Goal: Find specific page/section: Find specific page/section

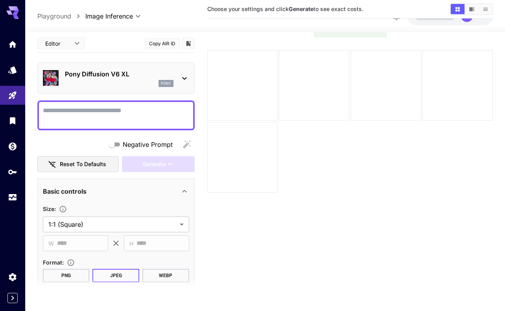
scroll to position [51, 0]
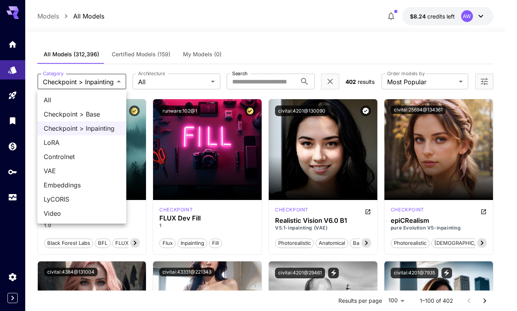
click at [71, 111] on span "Checkpoint > Base" at bounding box center [82, 113] width 76 height 9
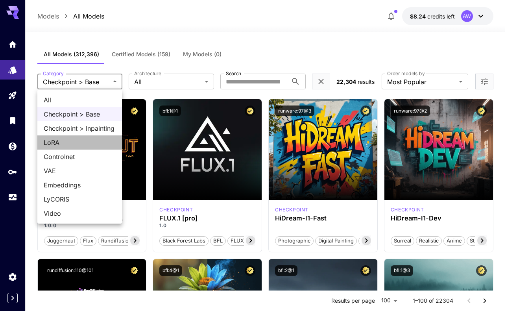
click at [93, 145] on span "LoRA" at bounding box center [80, 142] width 72 height 9
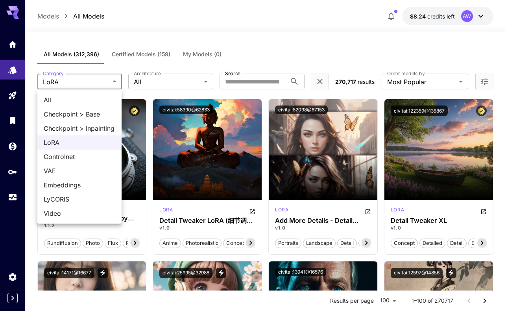
click at [80, 152] on span "Controlnet" at bounding box center [80, 156] width 72 height 9
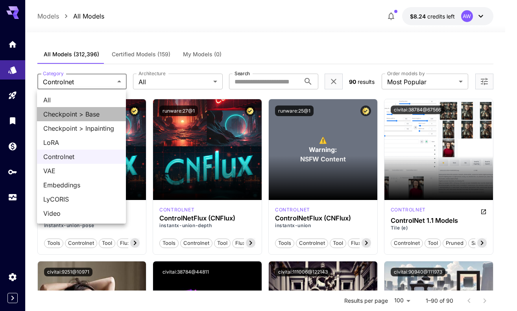
click at [84, 116] on span "Checkpoint > Base" at bounding box center [81, 113] width 76 height 9
type input "**********"
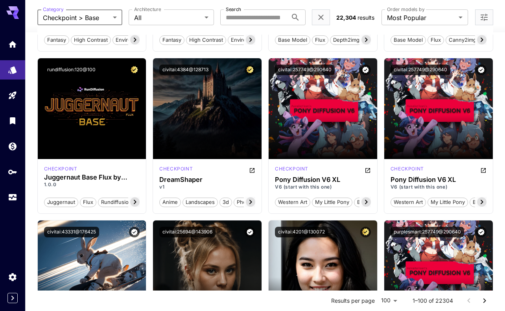
scroll to position [709, 0]
